Goal: Task Accomplishment & Management: Manage account settings

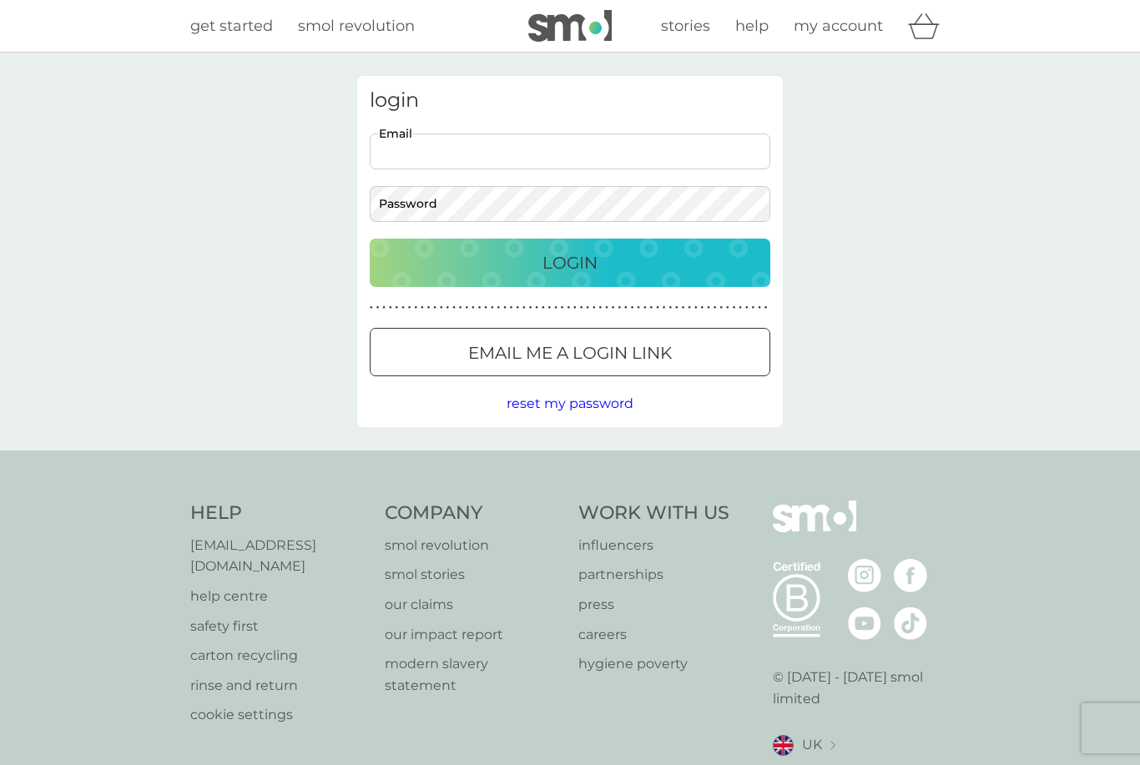
type input "[EMAIL_ADDRESS][DOMAIN_NAME]"
click at [570, 262] on button "Login" at bounding box center [570, 263] width 401 height 48
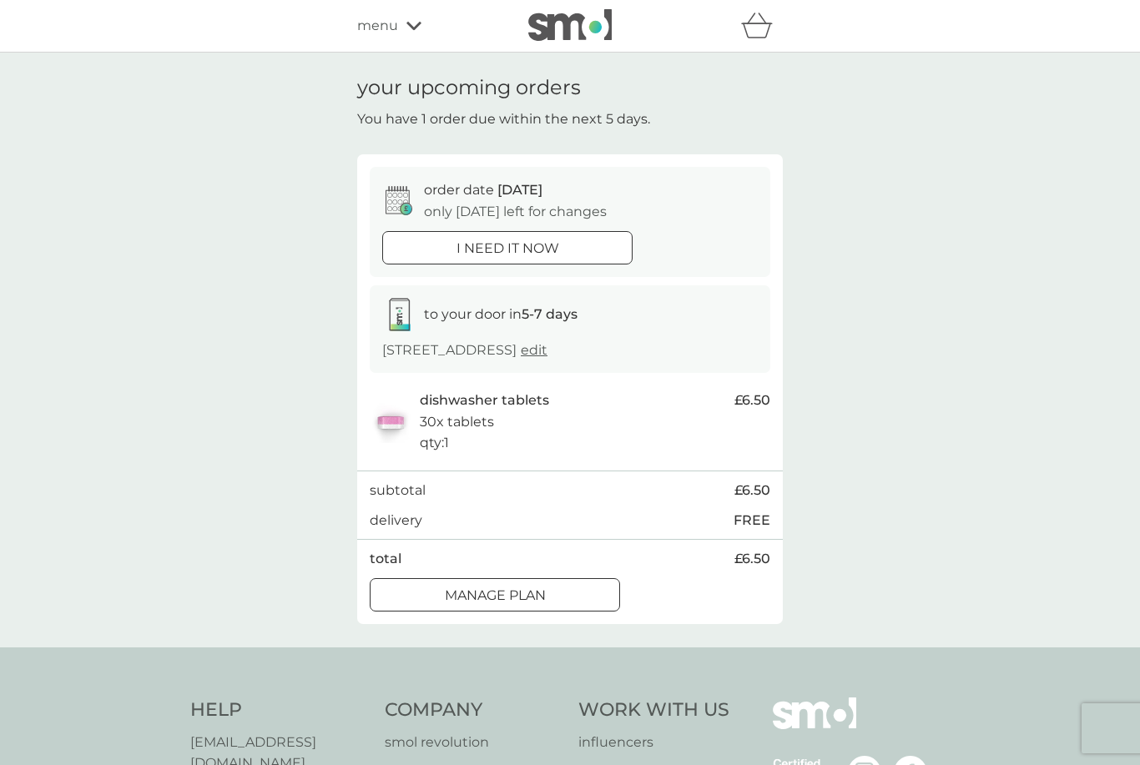
click at [585, 244] on div "i need it now" at bounding box center [507, 249] width 249 height 22
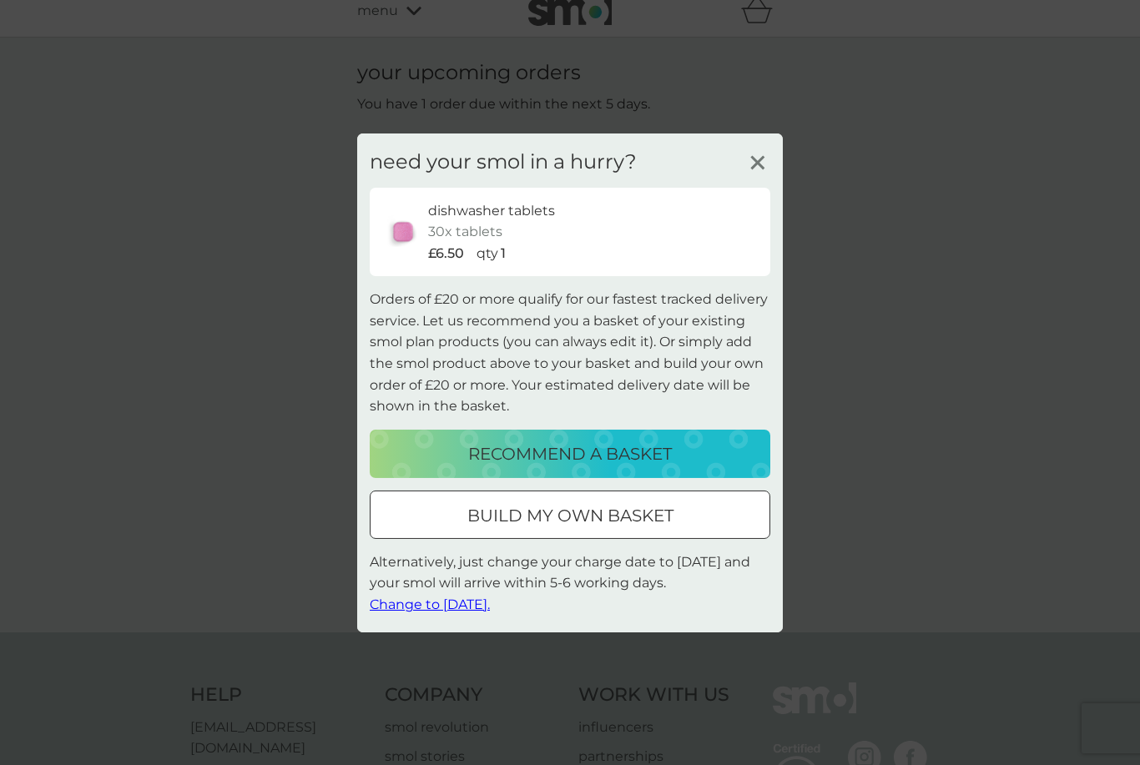
scroll to position [14, 0]
click at [705, 265] on div "£6.50 qty 1" at bounding box center [593, 254] width 330 height 22
click at [759, 174] on icon at bounding box center [757, 161] width 25 height 25
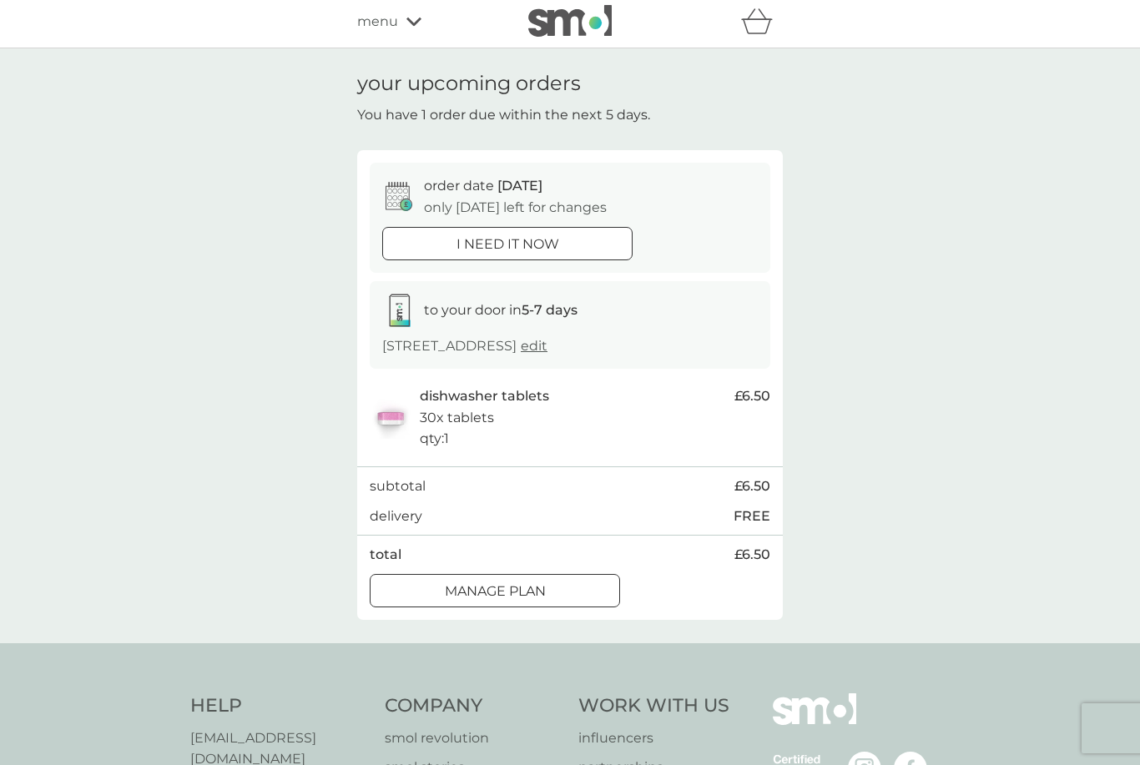
scroll to position [0, 0]
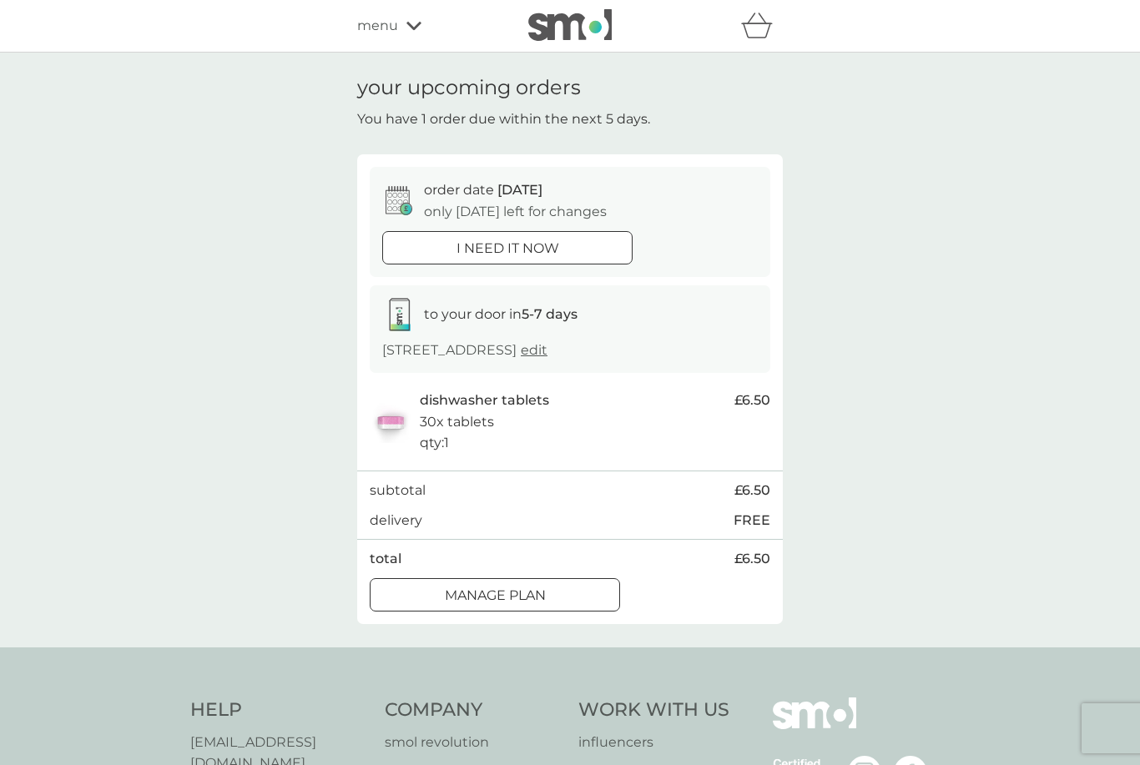
click at [761, 33] on icon "basket" at bounding box center [757, 26] width 32 height 26
click at [759, 403] on span "£6.50" at bounding box center [753, 401] width 36 height 22
click at [548, 345] on p "3 The Chestnuts, Main Street, Old Weston, PE28 5LY edit" at bounding box center [464, 351] width 165 height 22
click at [564, 252] on div "i need it now" at bounding box center [507, 249] width 249 height 22
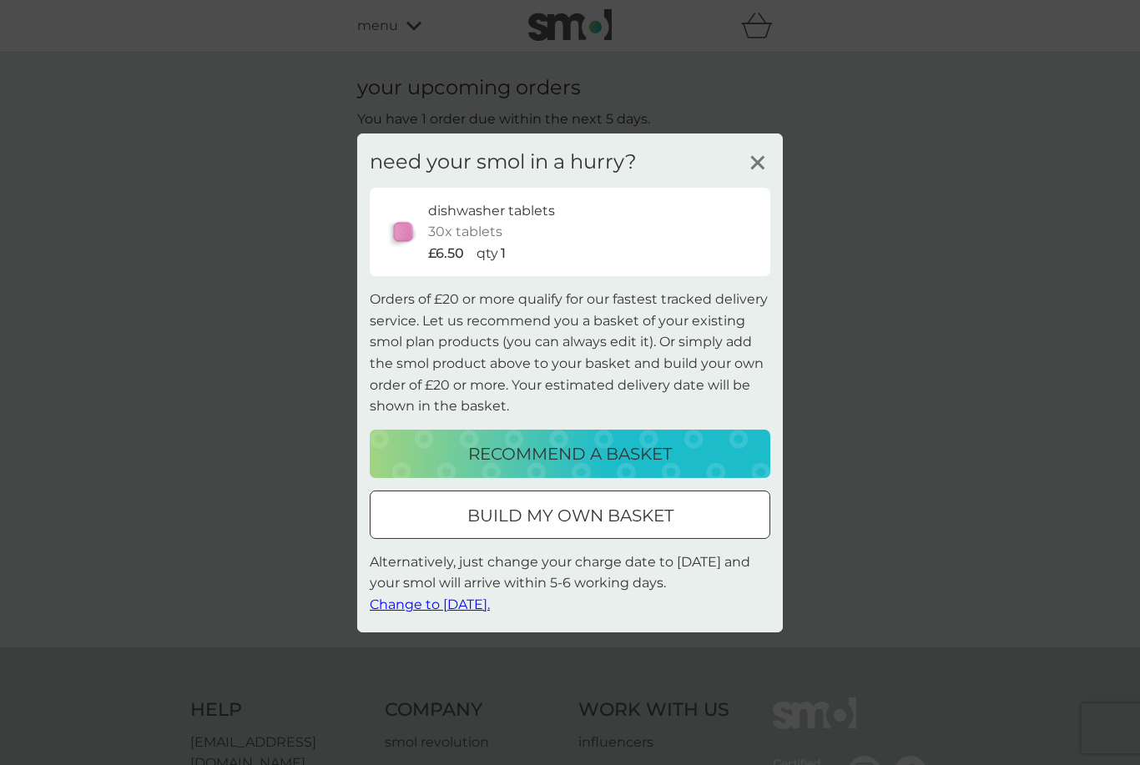
click at [479, 609] on span "Change to tomorrow." at bounding box center [430, 605] width 120 height 16
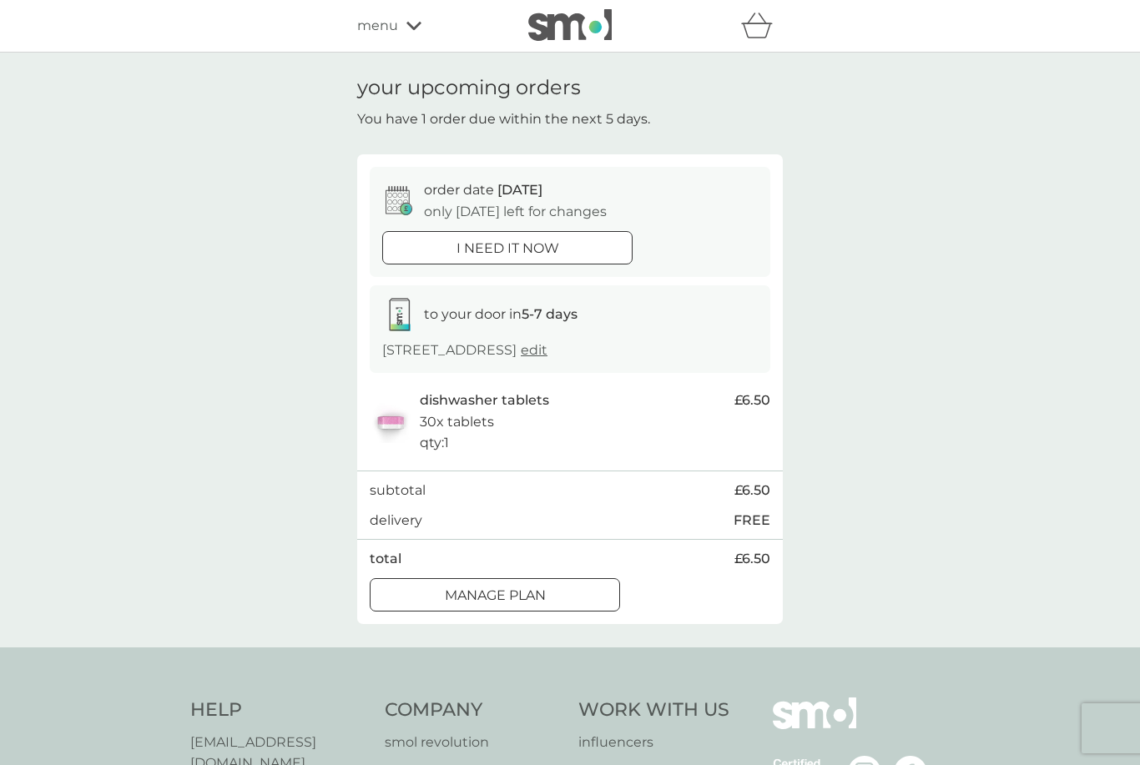
click at [567, 595] on div "Manage plan" at bounding box center [495, 596] width 249 height 22
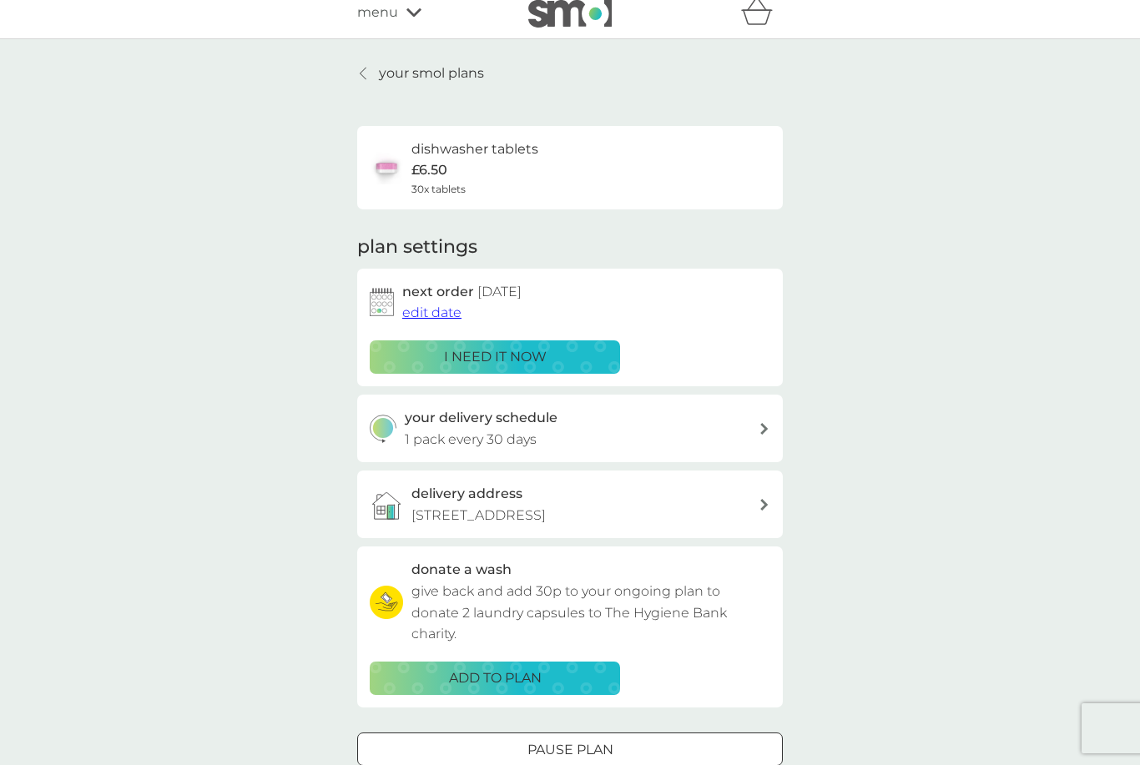
scroll to position [15, 0]
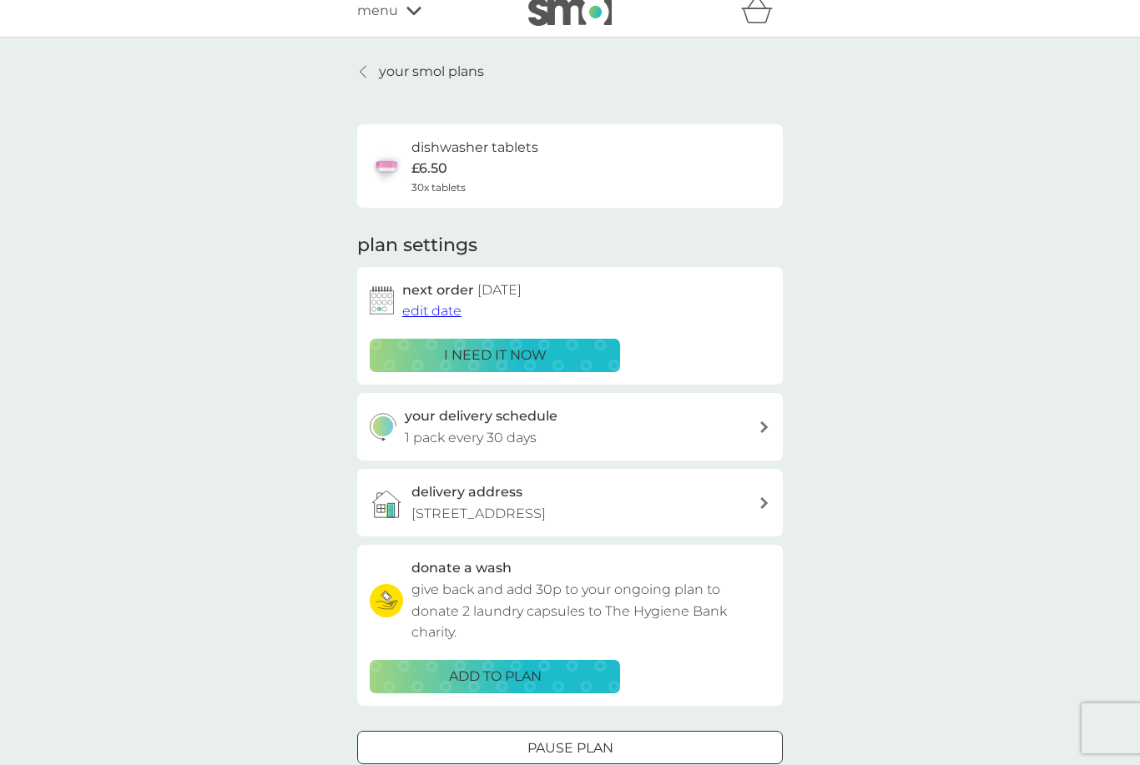
click at [508, 355] on p "i need it now" at bounding box center [495, 356] width 103 height 22
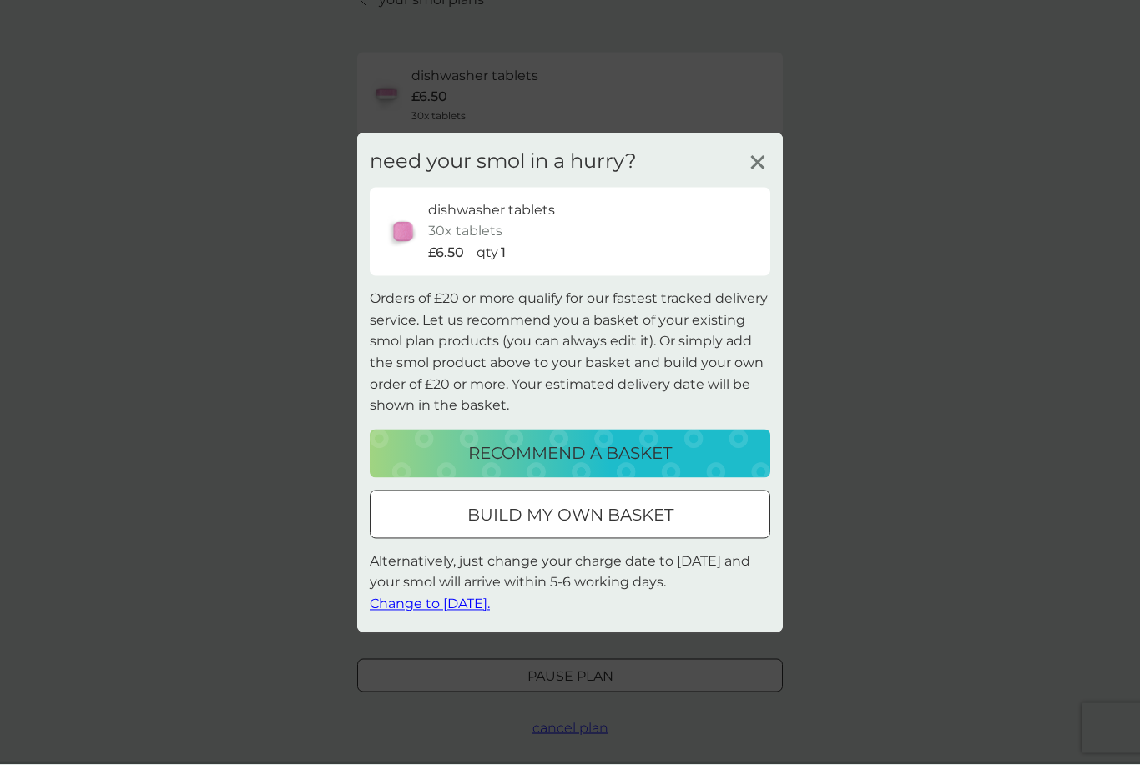
scroll to position [88, 0]
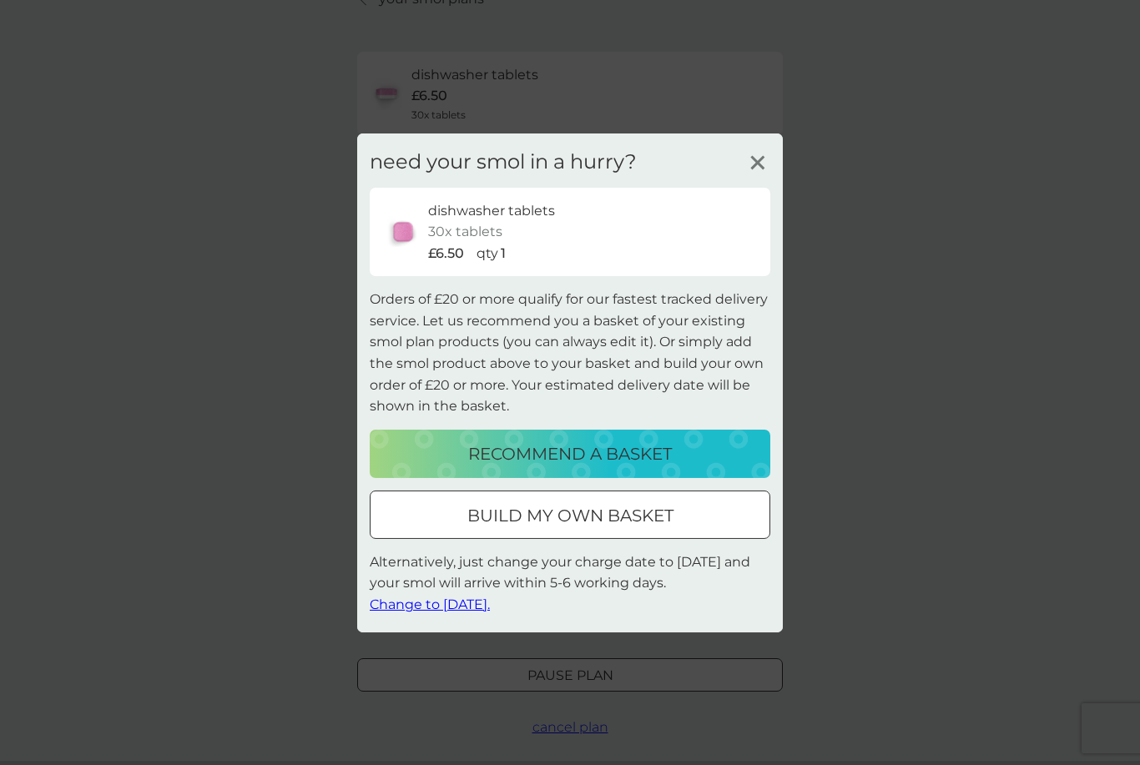
click at [763, 174] on icon at bounding box center [757, 161] width 25 height 25
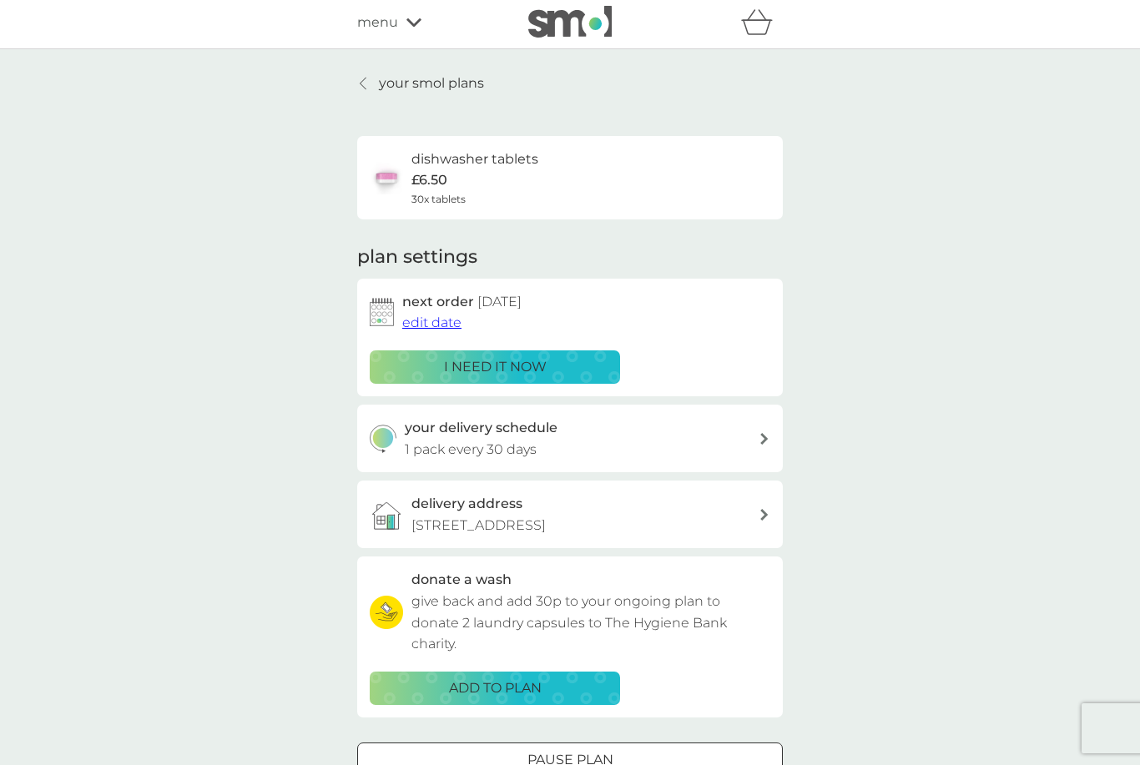
scroll to position [0, 0]
